Goal: Task Accomplishment & Management: Use online tool/utility

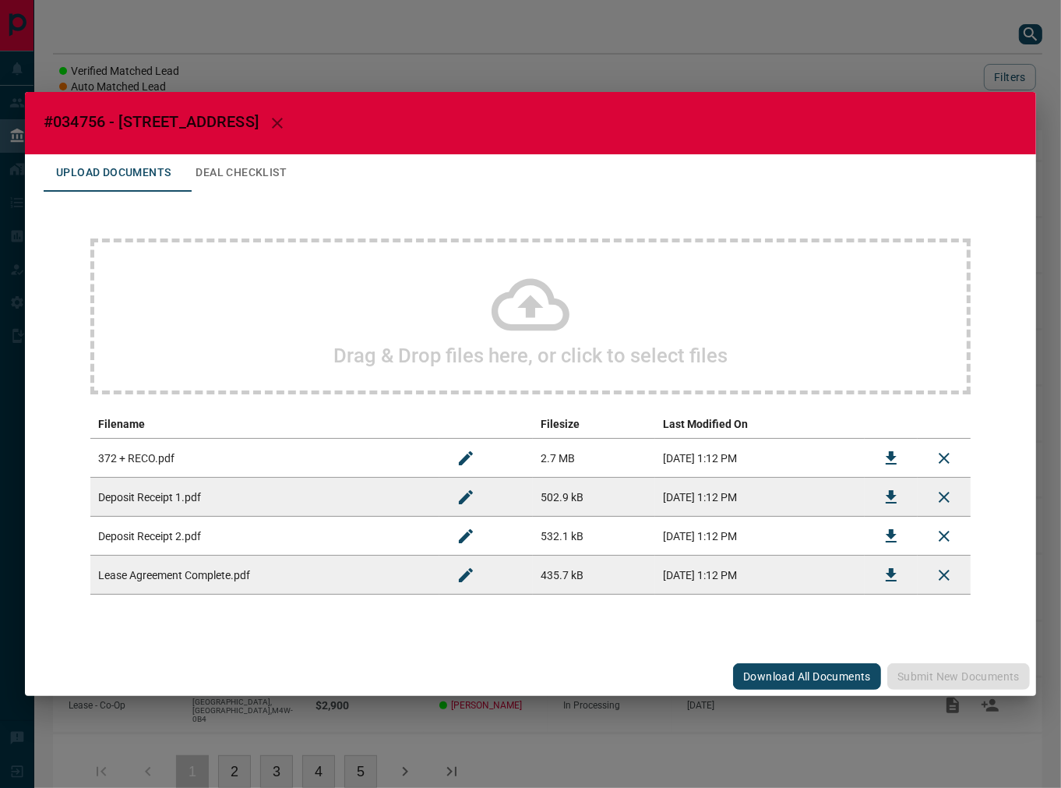
click at [65, 118] on span "#034756 - [STREET_ADDRESS]" at bounding box center [151, 121] width 215 height 19
copy span "034756"
drag, startPoint x: 204, startPoint y: 188, endPoint x: 213, endPoint y: 183, distance: 10.5
click at [213, 183] on button "Deal Checklist" at bounding box center [241, 172] width 116 height 37
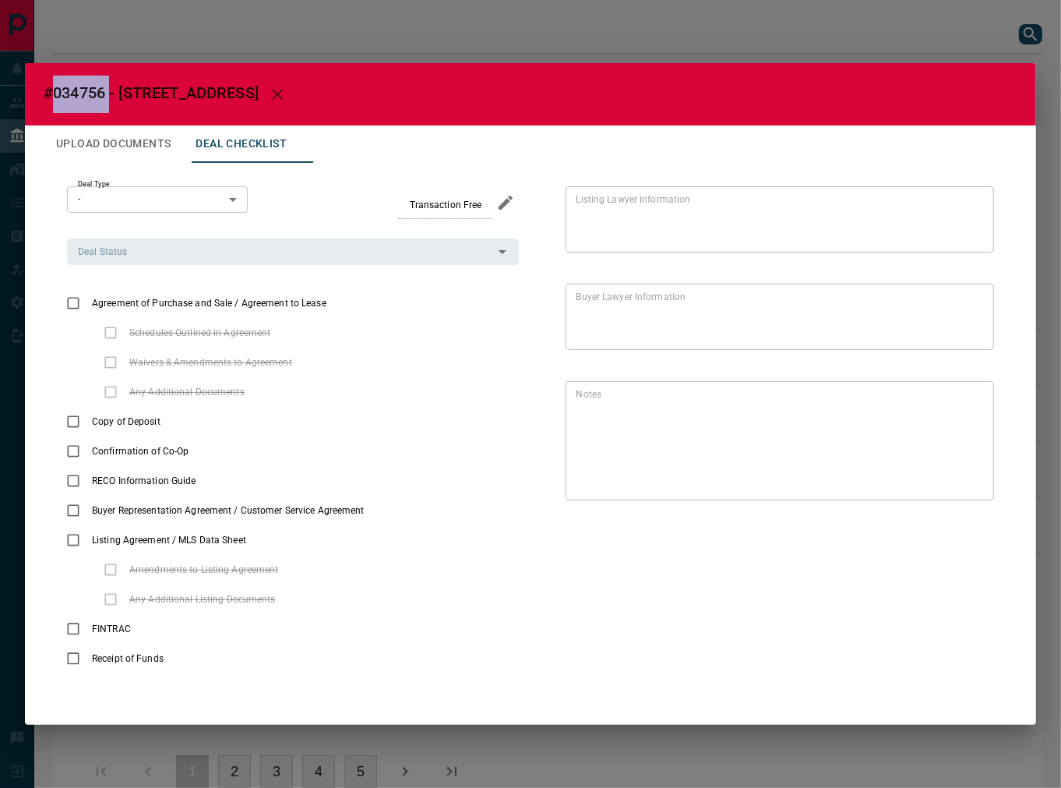
click at [257, 131] on button "Deal Checklist" at bounding box center [241, 143] width 116 height 37
click at [280, 90] on icon "button" at bounding box center [277, 94] width 19 height 19
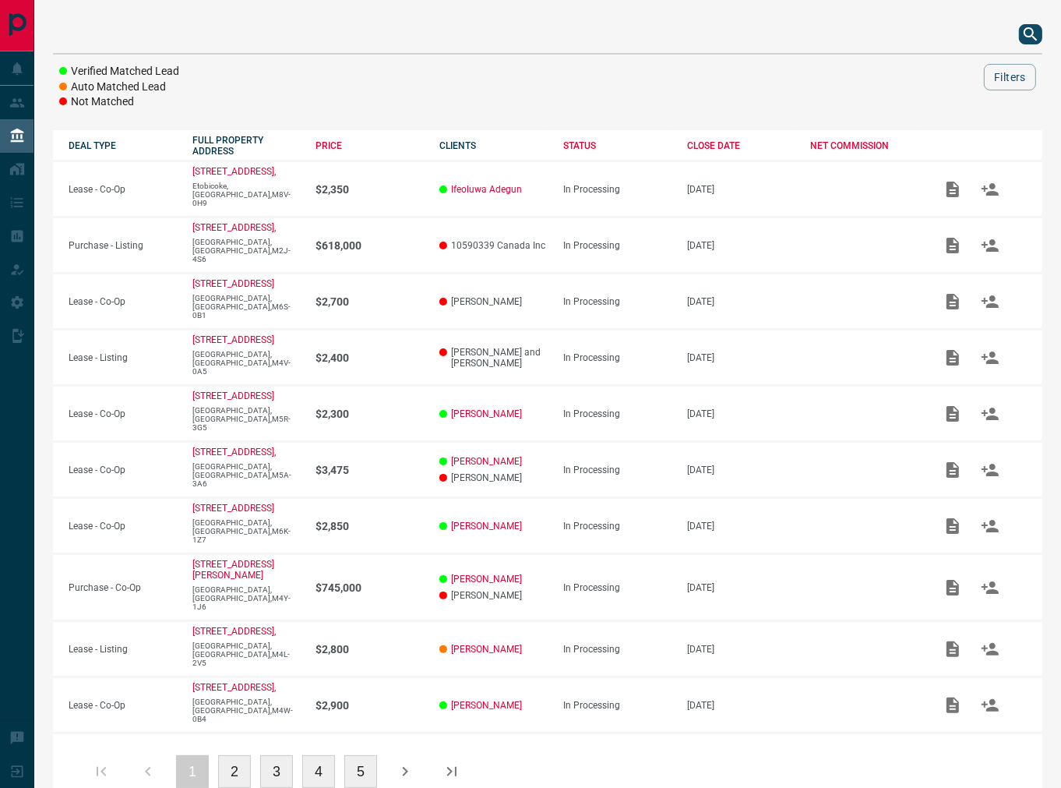
drag, startPoint x: 1016, startPoint y: 36, endPoint x: 1028, endPoint y: 33, distance: 12.7
click at [1017, 36] on div at bounding box center [547, 34] width 989 height 37
click at [1028, 33] on icon "search button" at bounding box center [1030, 34] width 19 height 19
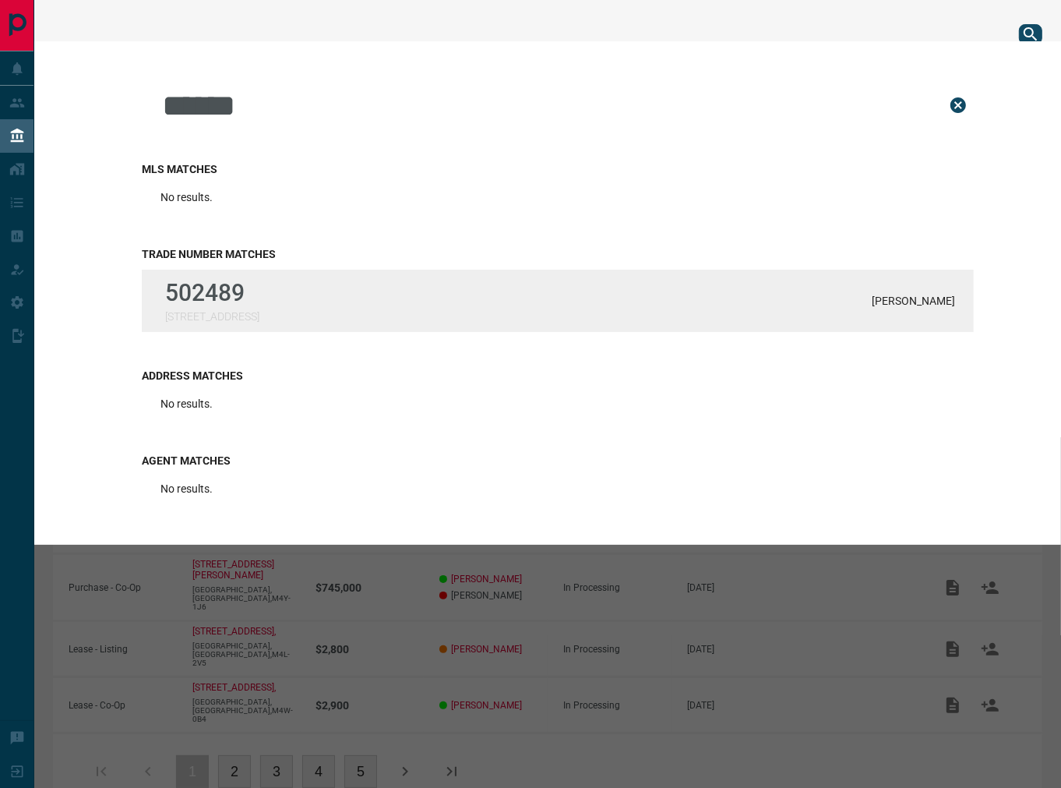
type input "******"
click at [418, 298] on div "502489 [STREET_ADDRESS] Malik" at bounding box center [558, 301] width 832 height 62
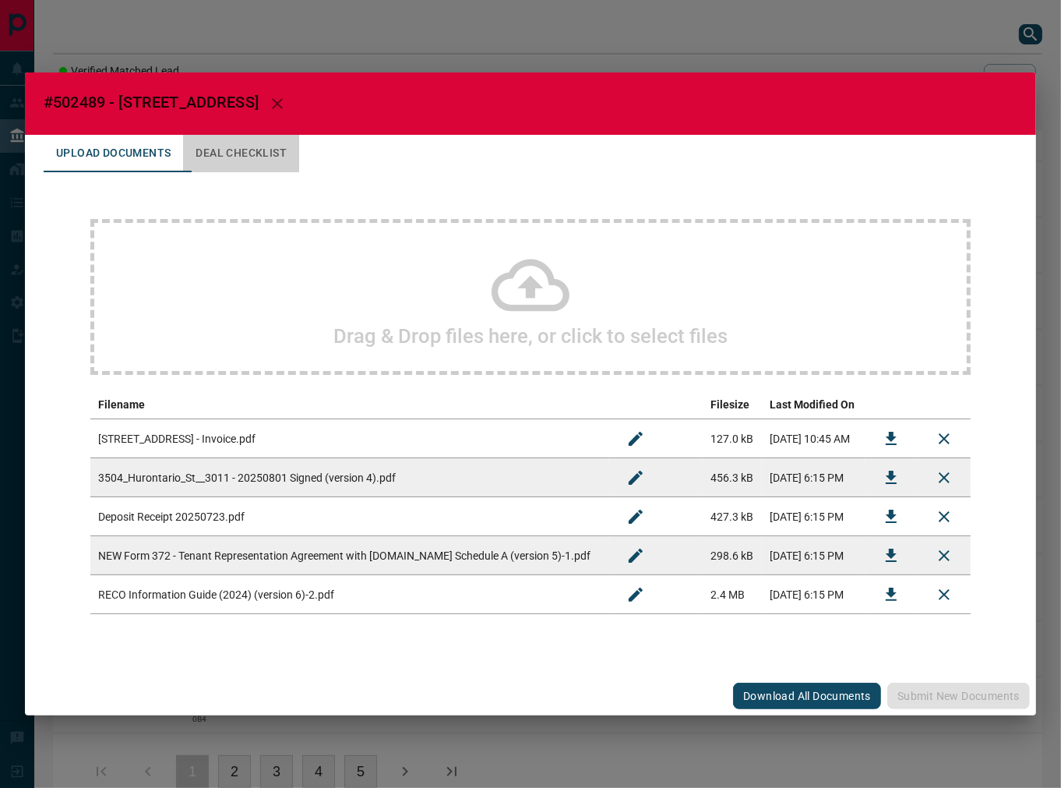
click at [231, 152] on button "Deal Checklist" at bounding box center [241, 153] width 116 height 37
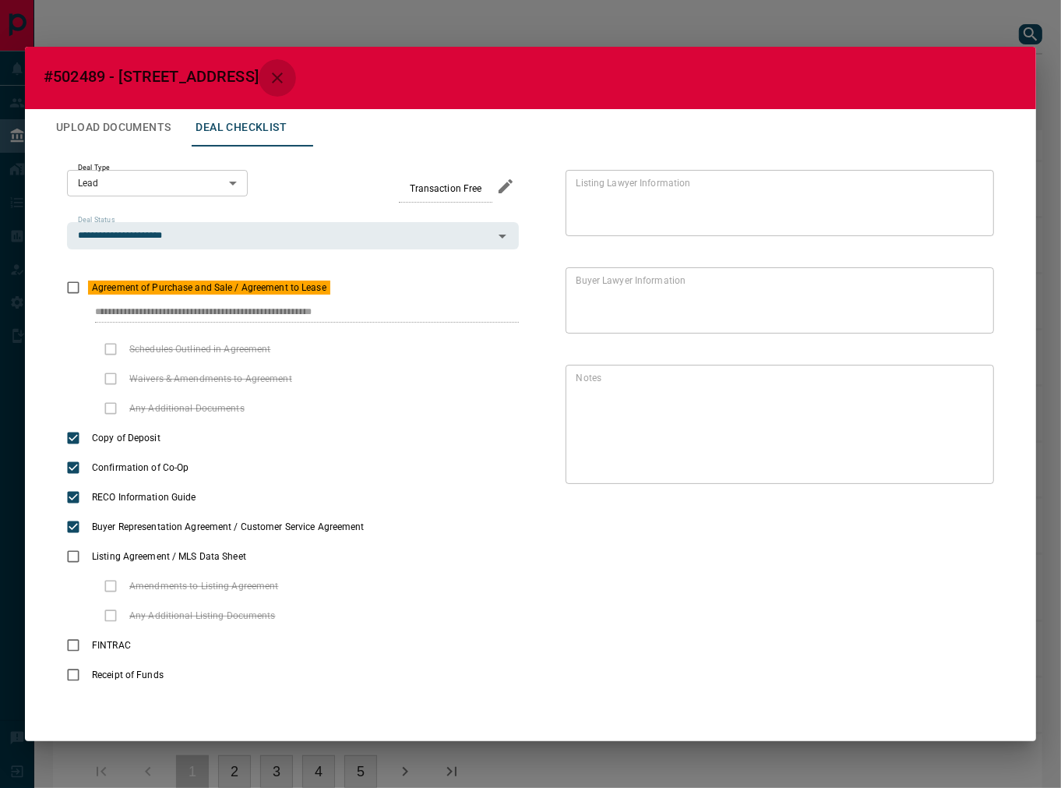
click at [296, 82] on button "button" at bounding box center [277, 77] width 37 height 37
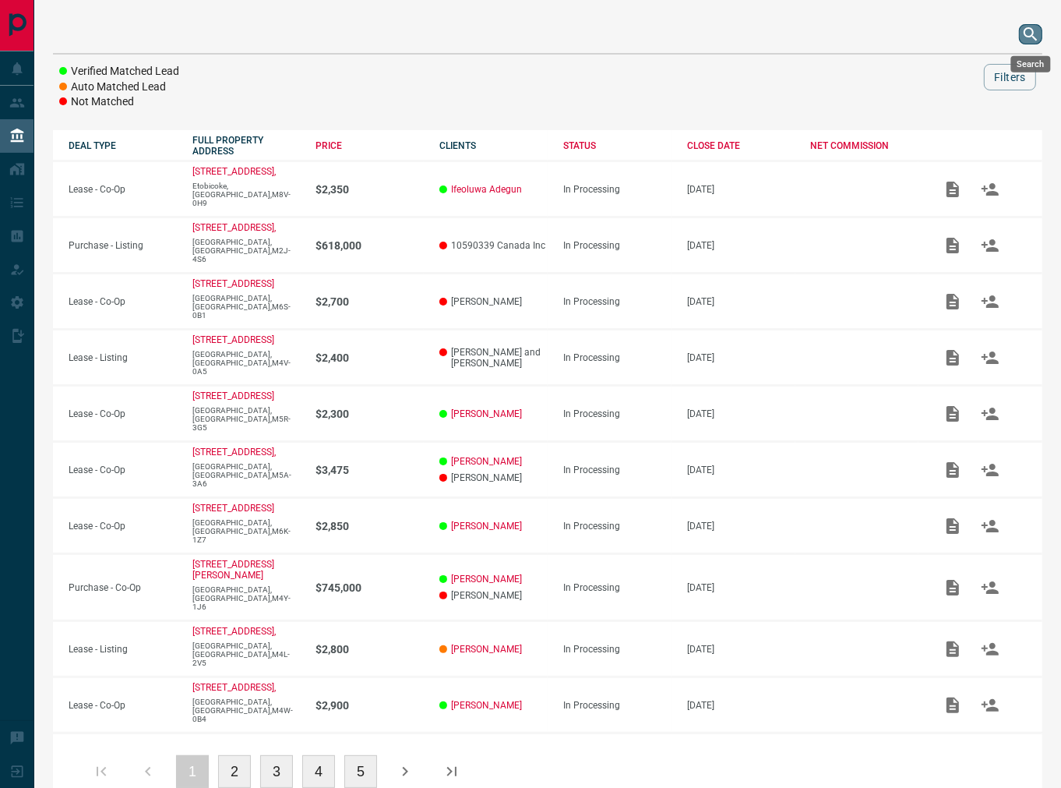
click at [1027, 27] on icon "search button" at bounding box center [1030, 34] width 19 height 19
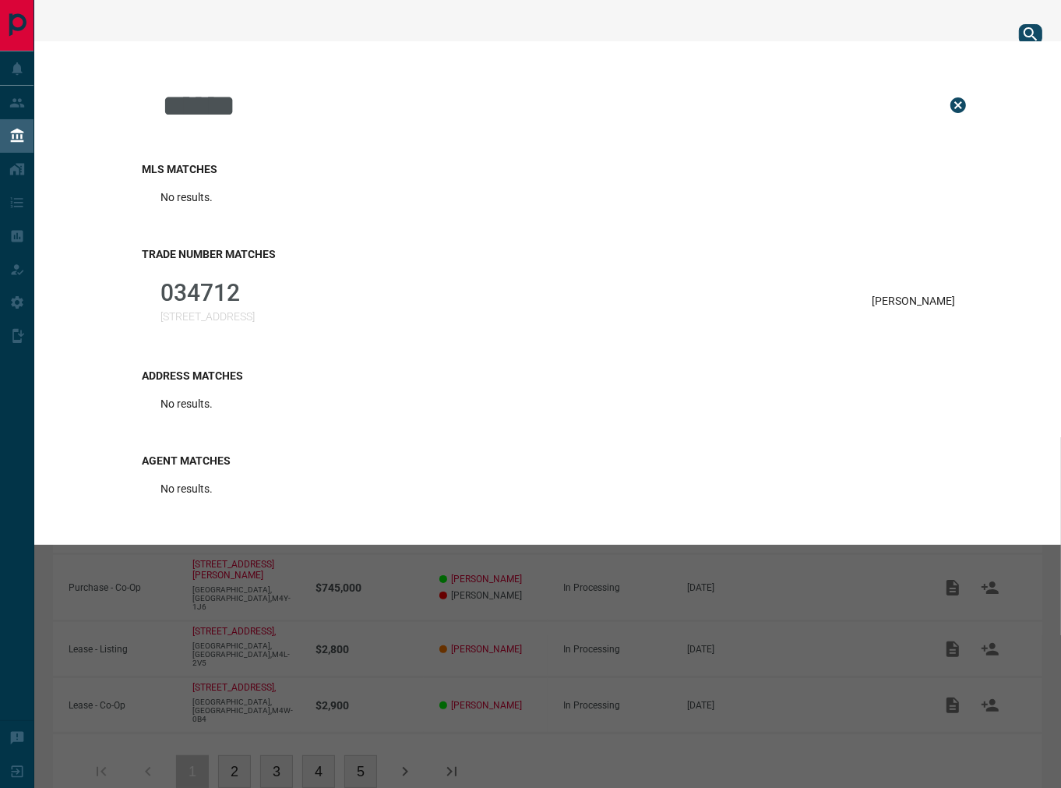
type input "******"
click at [449, 263] on div "Trade Number Matches 034712 [STREET_ADDRESS] Rao" at bounding box center [558, 290] width 832 height 122
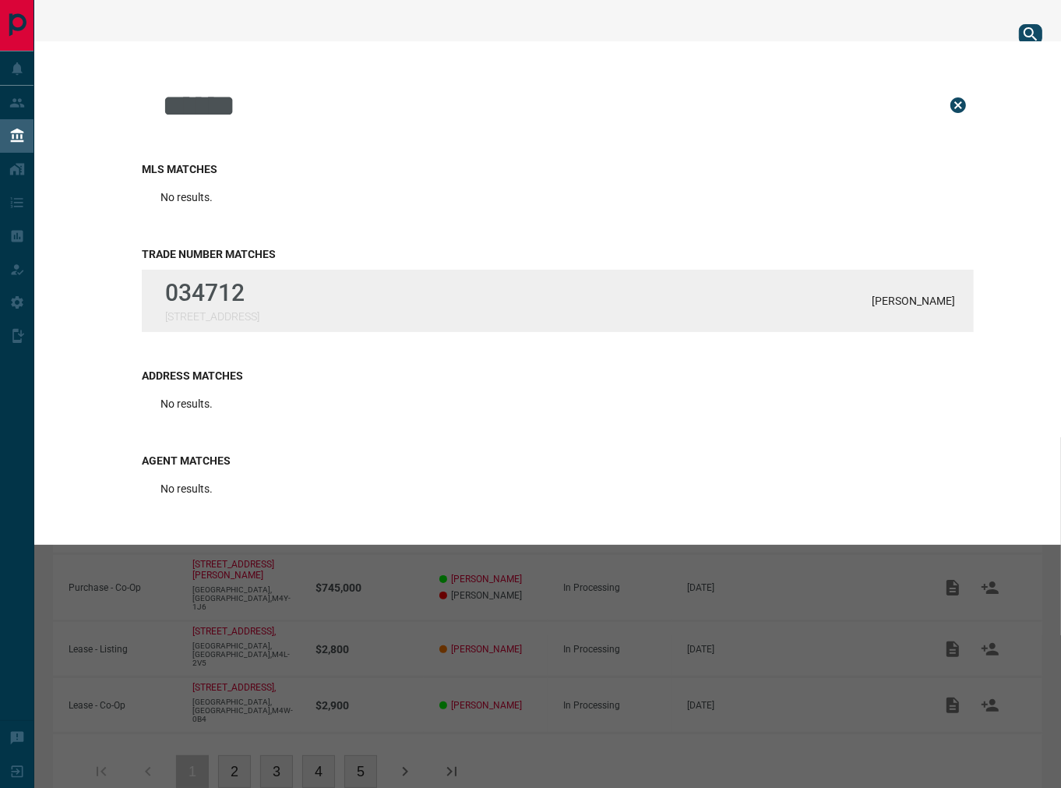
click at [428, 286] on div "034712 [STREET_ADDRESS] Rao" at bounding box center [558, 301] width 832 height 62
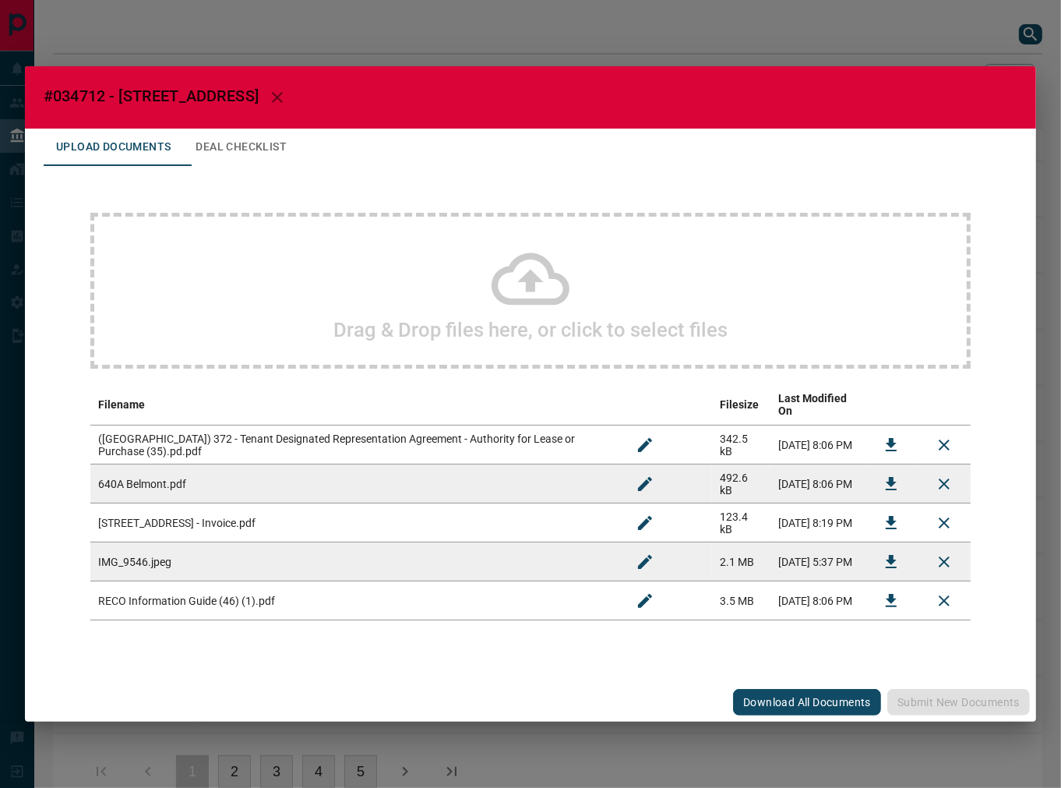
click at [239, 159] on button "Deal Checklist" at bounding box center [241, 147] width 116 height 37
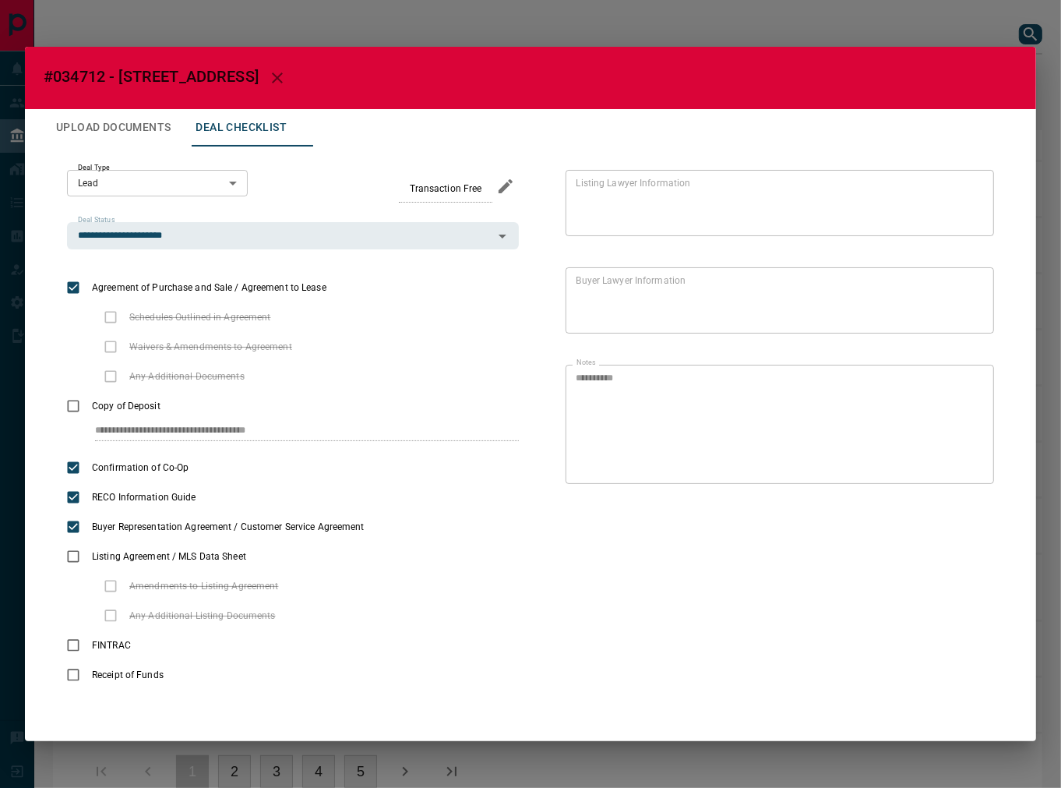
click at [118, 115] on button "Upload Documents" at bounding box center [113, 127] width 139 height 37
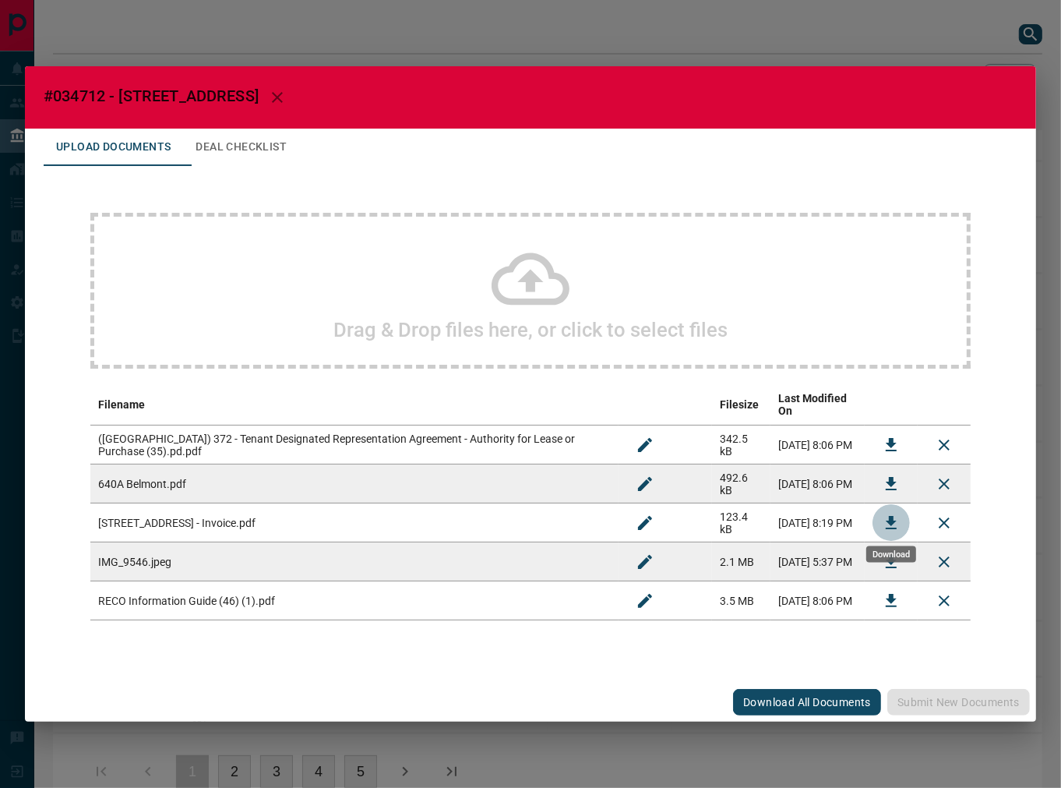
click at [885, 504] on button "Download" at bounding box center [891, 522] width 37 height 37
click at [393, 265] on div "Drag & Drop files here, or click to select files" at bounding box center [530, 291] width 880 height 156
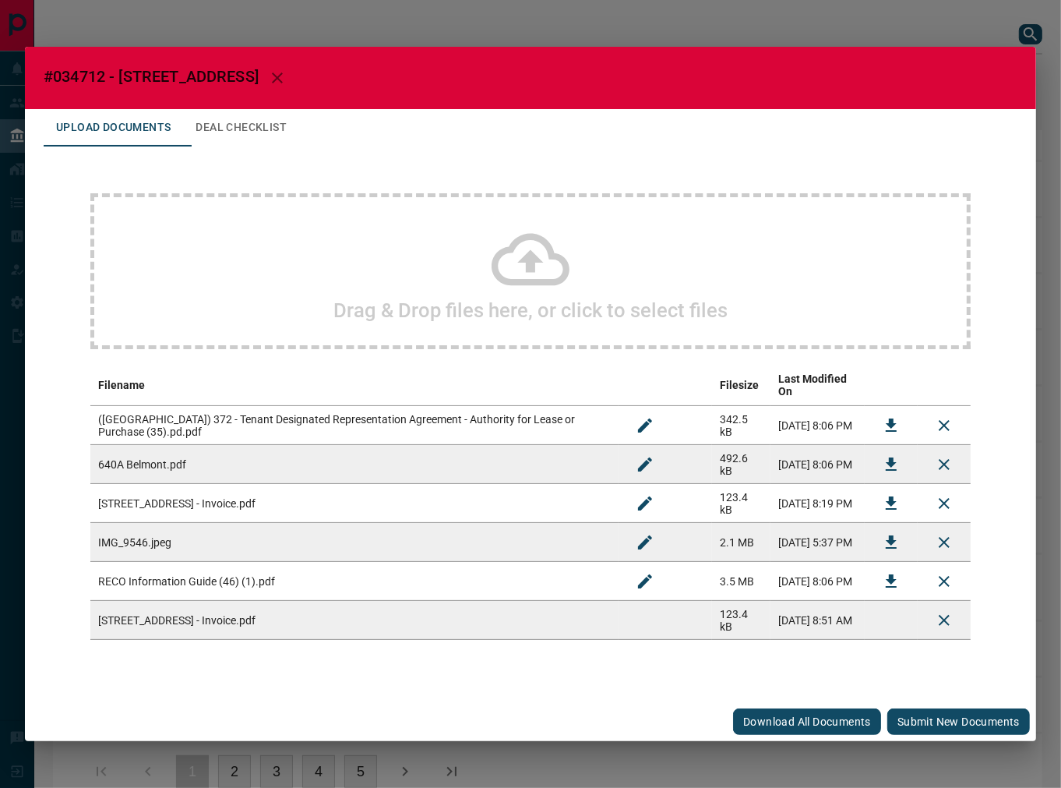
click at [901, 702] on div "Download All Documents Submit new documents" at bounding box center [530, 721] width 1011 height 39
click at [947, 708] on button "Submit new documents" at bounding box center [958, 721] width 143 height 26
